Goal: Find contact information: Find contact information

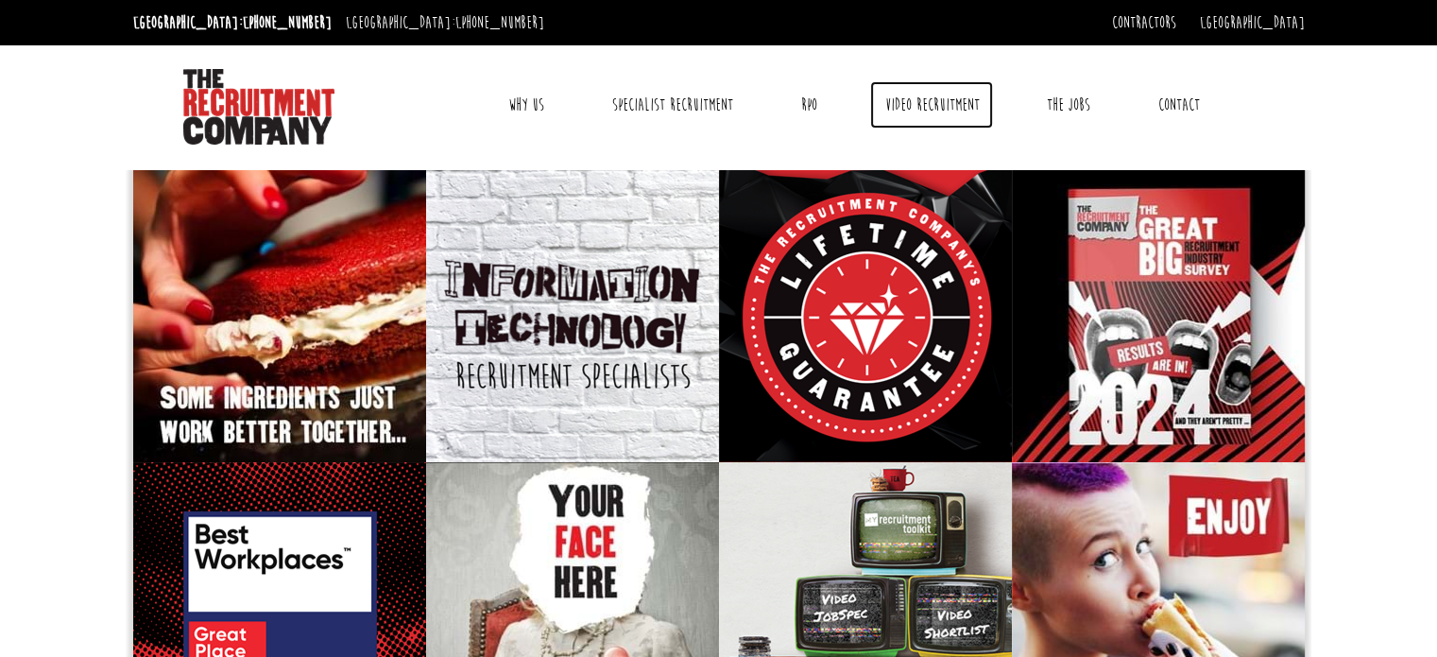
click at [933, 104] on link "Video Recruitment" at bounding box center [931, 104] width 123 height 47
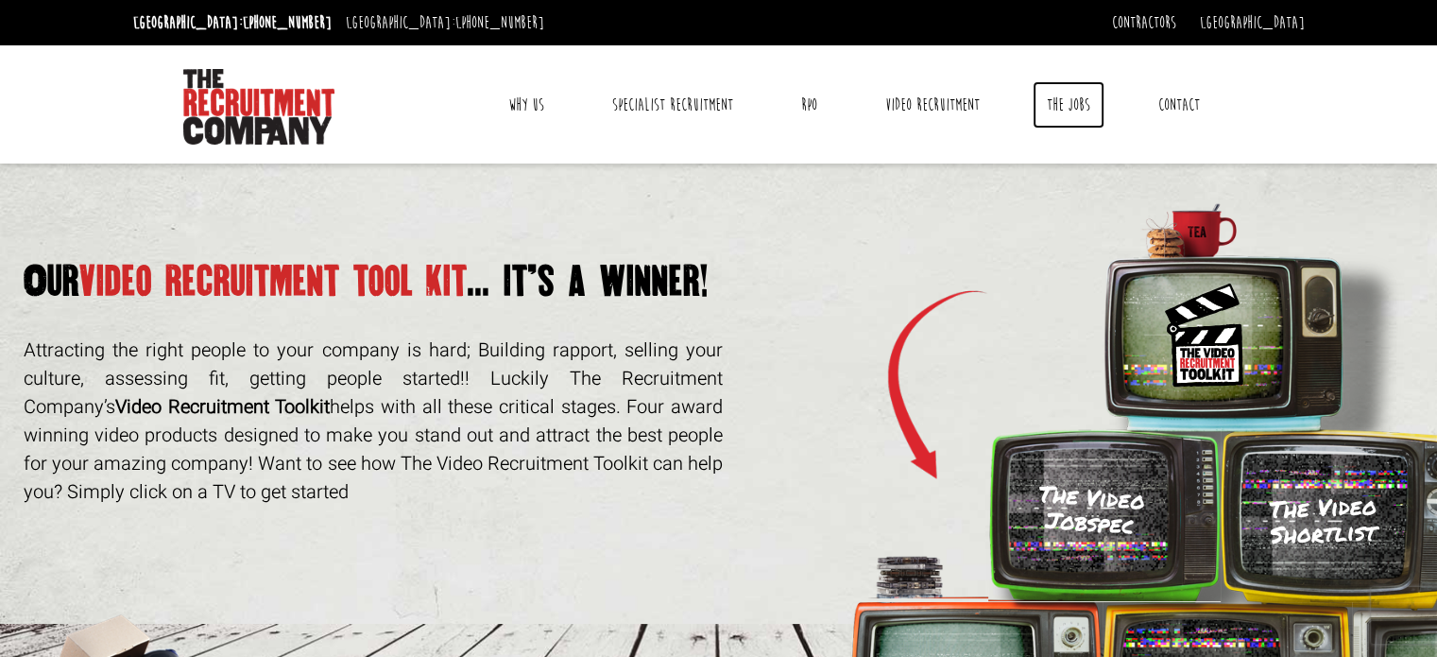
click at [1072, 97] on link "The Jobs" at bounding box center [1069, 104] width 72 height 47
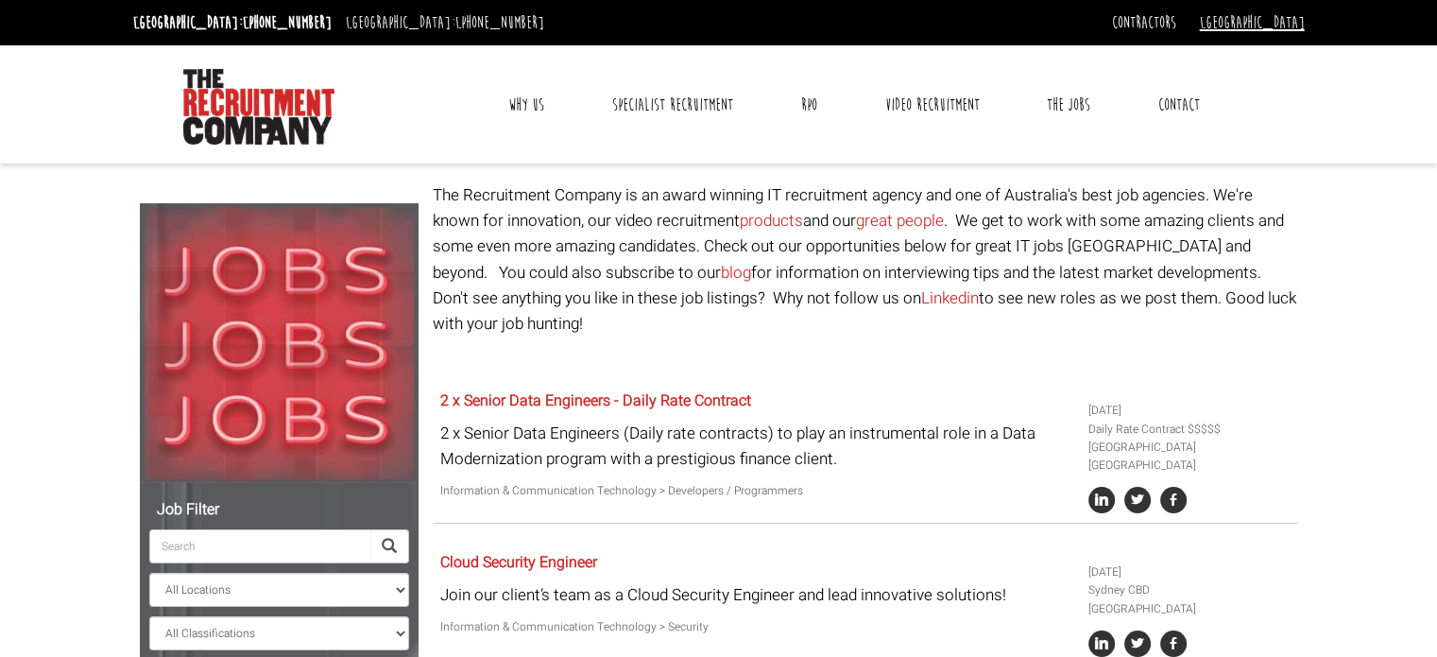
click at [1291, 30] on link "[GEOGRAPHIC_DATA]" at bounding box center [1252, 22] width 105 height 21
drag, startPoint x: 983, startPoint y: 231, endPoint x: 962, endPoint y: 224, distance: 22.7
click at [983, 231] on p "The Recruitment Company is an award winning IT recruitment agency and one of Au…" at bounding box center [865, 259] width 864 height 154
click at [1180, 94] on link "Contact" at bounding box center [1179, 104] width 70 height 47
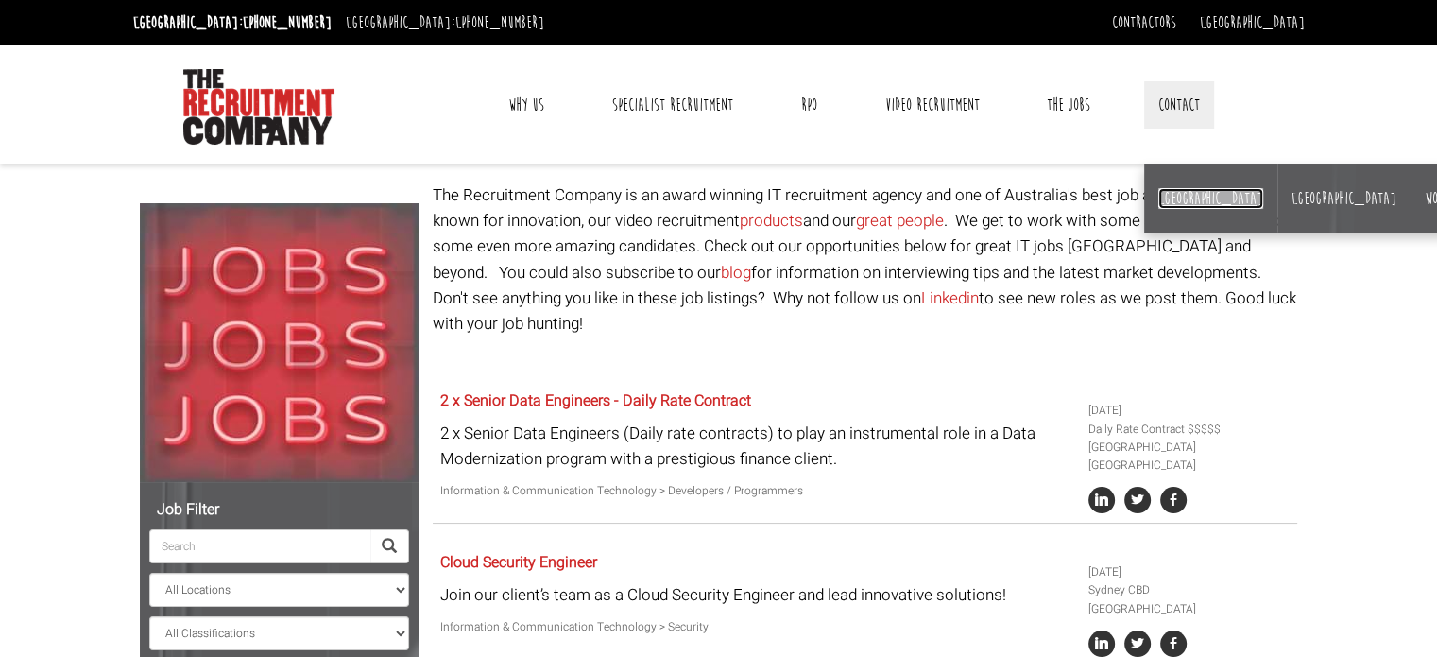
click at [1169, 196] on link "[GEOGRAPHIC_DATA]" at bounding box center [1210, 198] width 105 height 21
